Goal: Transaction & Acquisition: Purchase product/service

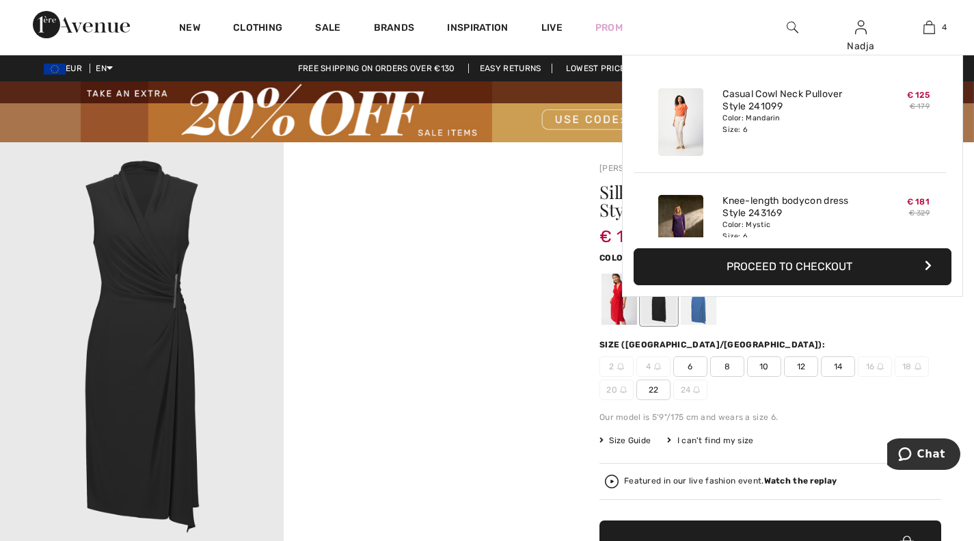
click at [927, 18] on div "4 Added to Bag Joseph Ribkoff Casual Cowl Neck Pullover Style 241099 € 125 € 17…" at bounding box center [929, 27] width 68 height 55
click at [924, 29] on img at bounding box center [929, 27] width 12 height 16
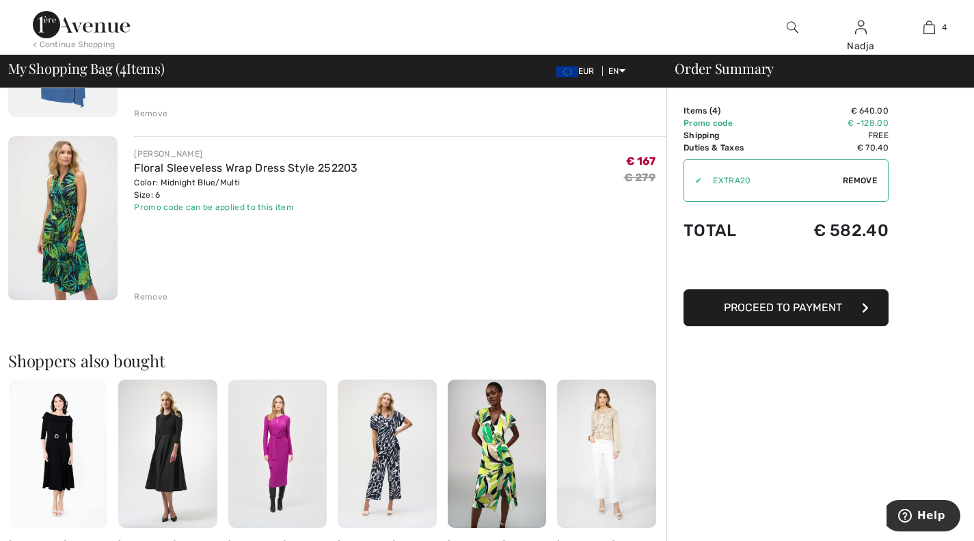
scroll to position [547, 0]
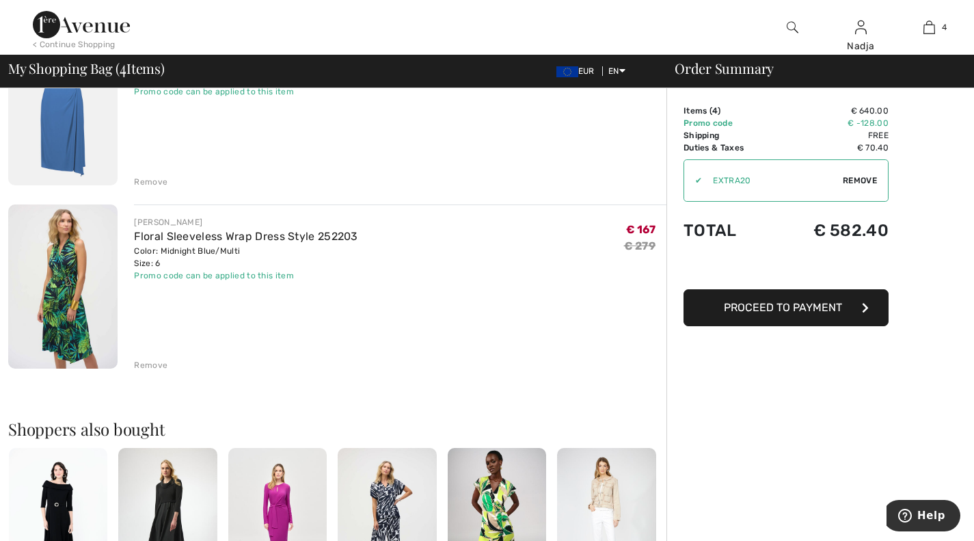
click at [150, 367] on div "Remove" at bounding box center [150, 365] width 33 height 12
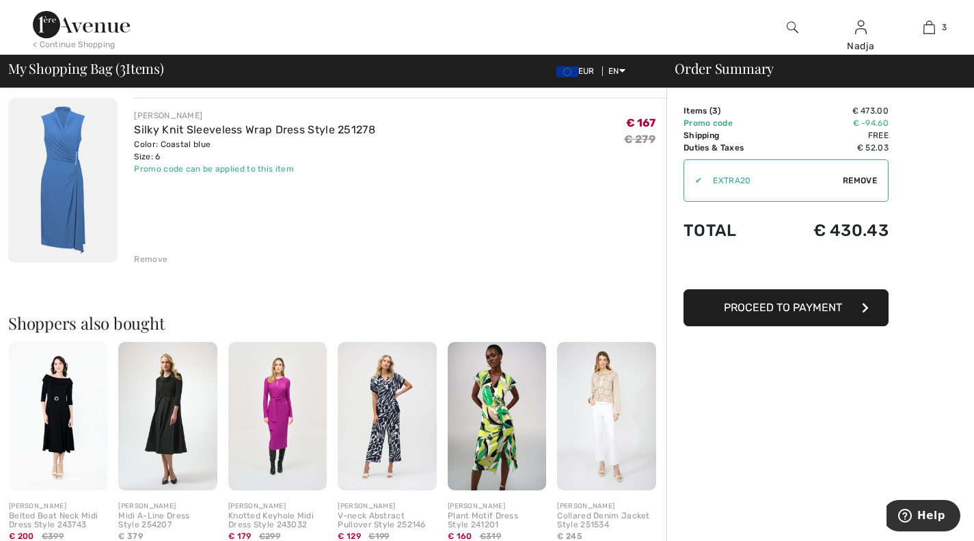
scroll to position [410, 0]
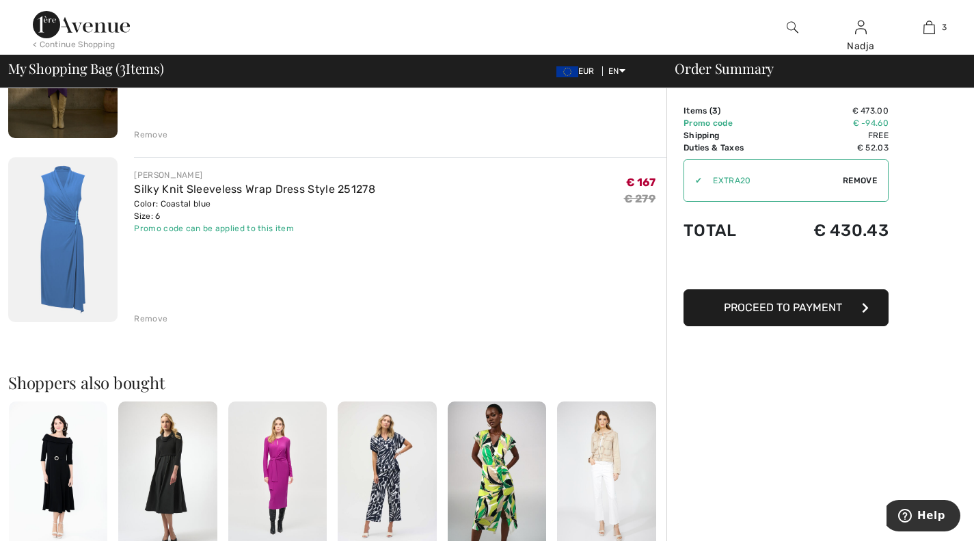
click at [139, 314] on div "Remove" at bounding box center [150, 318] width 33 height 12
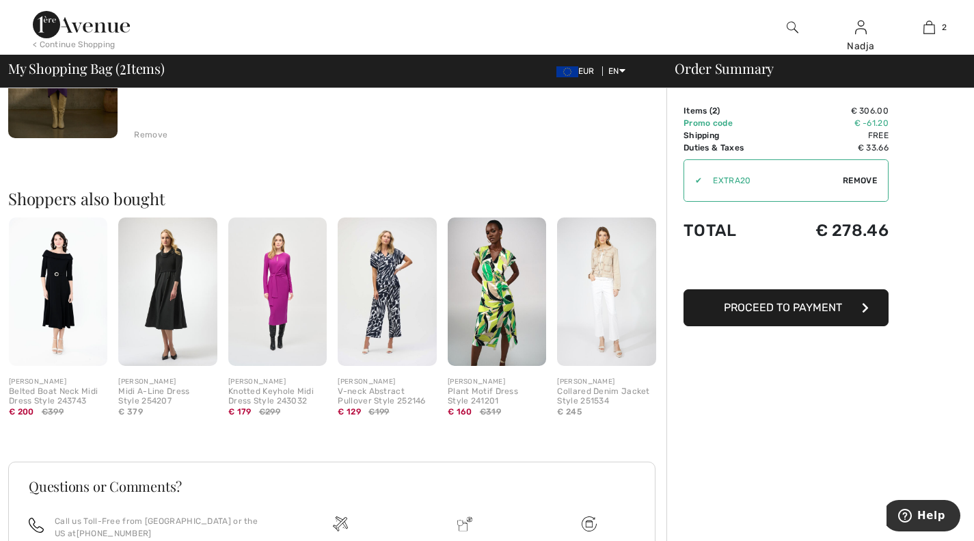
click at [272, 292] on img at bounding box center [277, 291] width 98 height 148
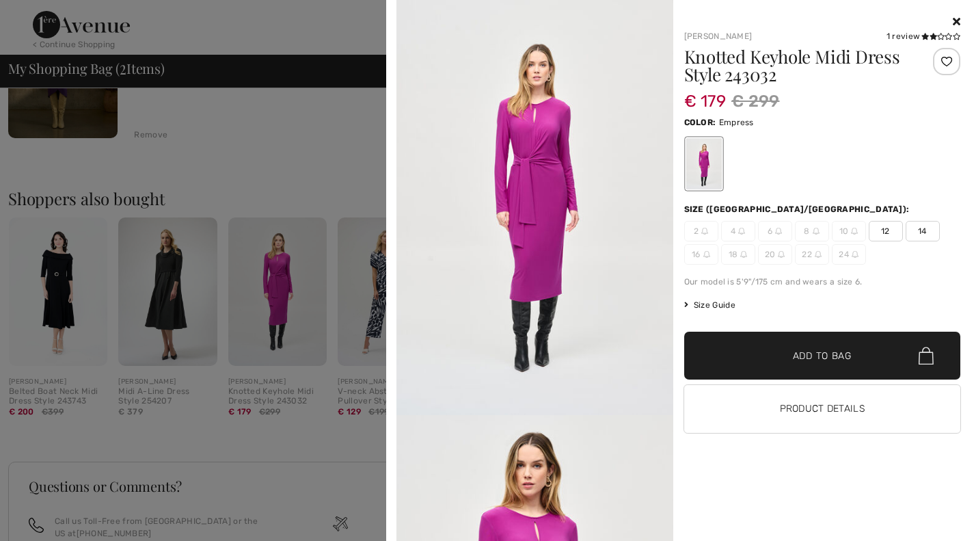
click at [957, 21] on icon at bounding box center [957, 21] width 8 height 11
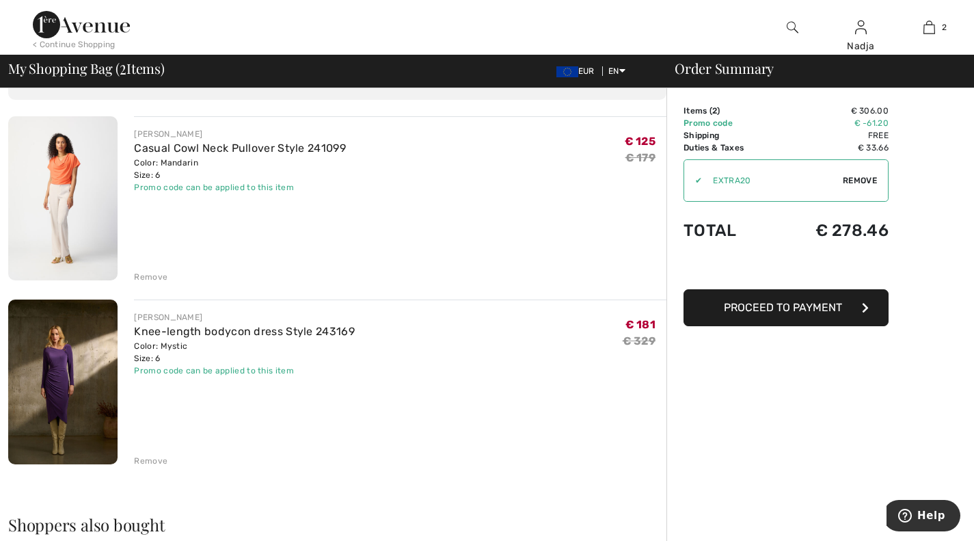
scroll to position [68, 0]
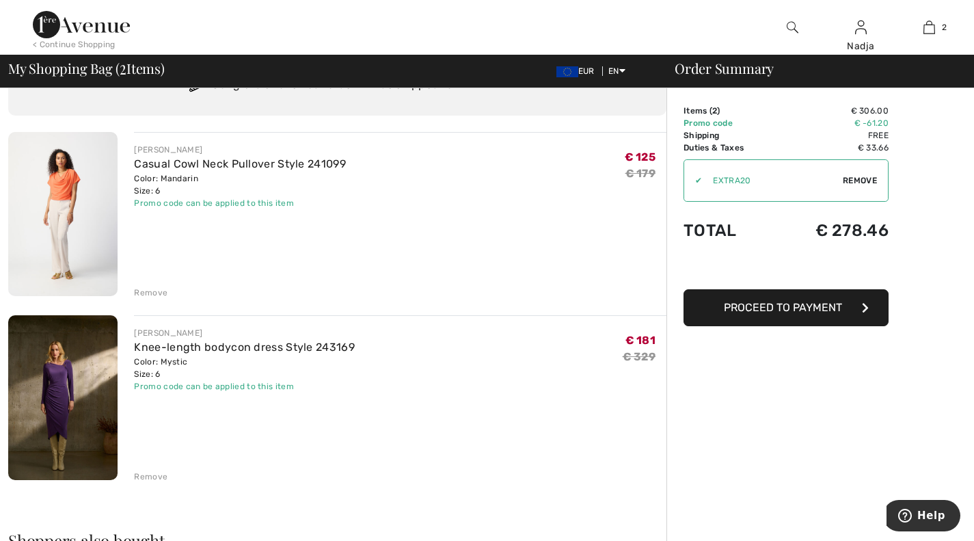
click at [62, 368] on img at bounding box center [62, 397] width 109 height 165
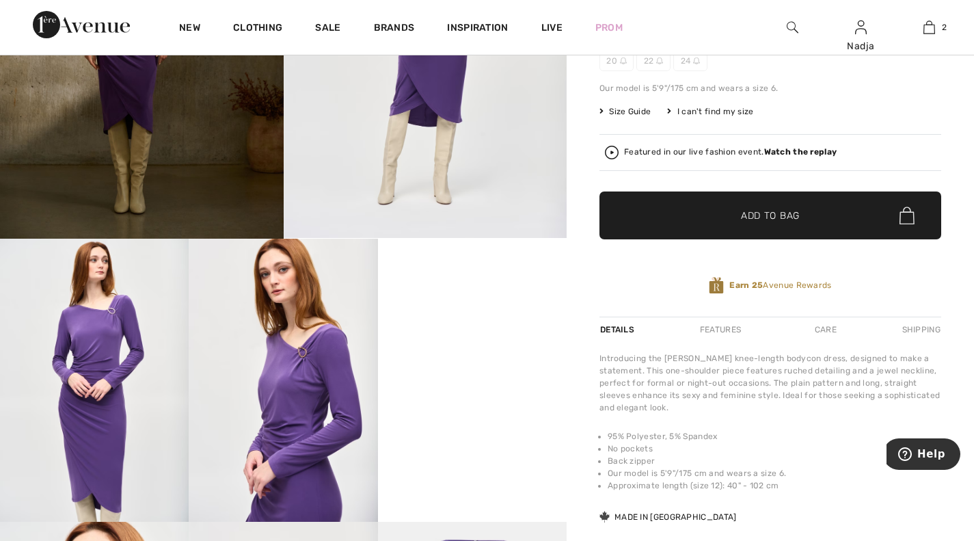
scroll to position [342, 0]
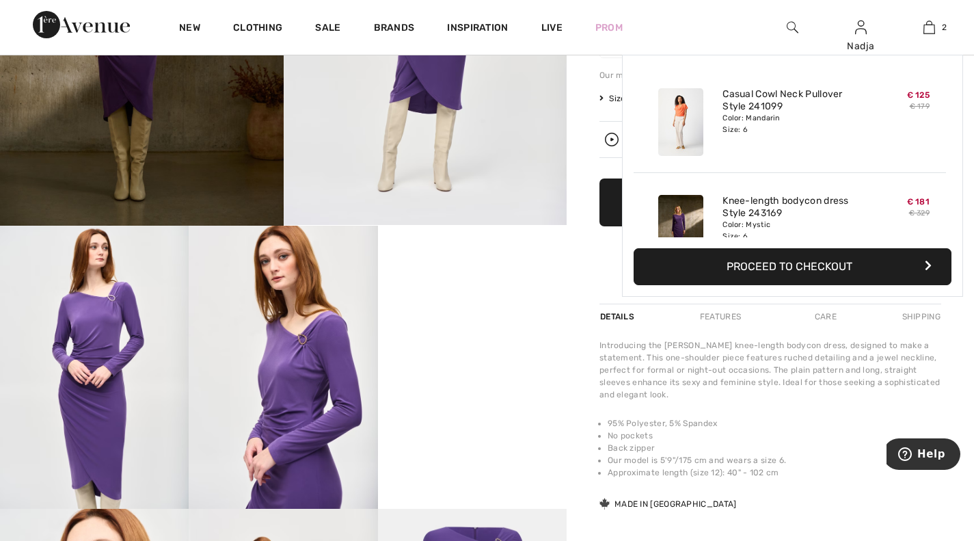
click at [934, 25] on img at bounding box center [929, 27] width 12 height 16
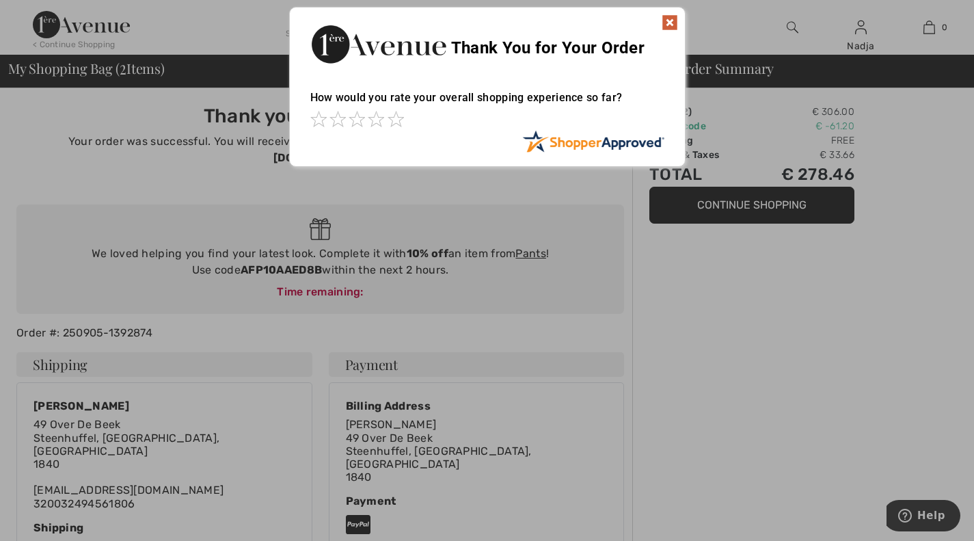
click at [670, 25] on img at bounding box center [669, 22] width 16 height 16
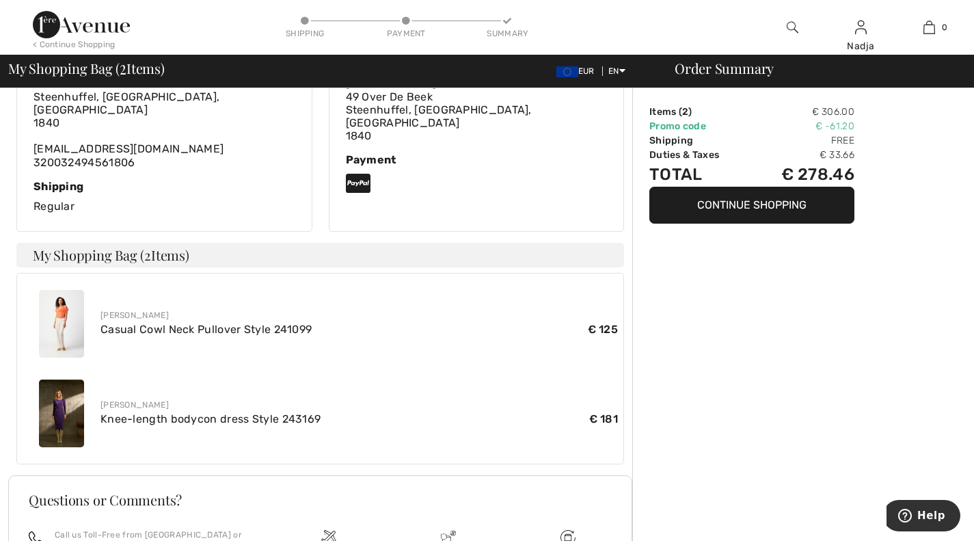
scroll to position [342, 0]
